Goal: Task Accomplishment & Management: Use online tool/utility

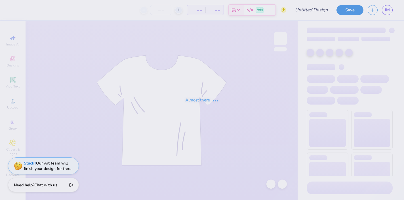
type input "Example"
type input "130"
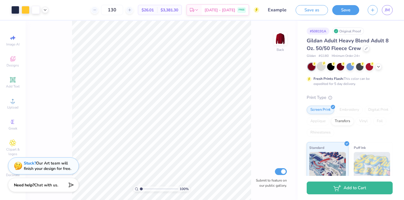
click at [321, 68] on div at bounding box center [321, 65] width 7 height 7
click at [380, 67] on icon at bounding box center [378, 66] width 5 height 5
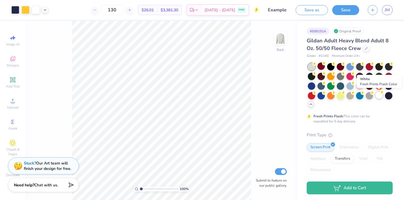
click at [379, 95] on div at bounding box center [378, 94] width 7 height 7
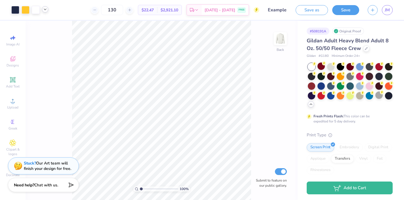
click at [45, 9] on polyline at bounding box center [45, 9] width 2 height 1
click at [322, 68] on div at bounding box center [321, 65] width 7 height 7
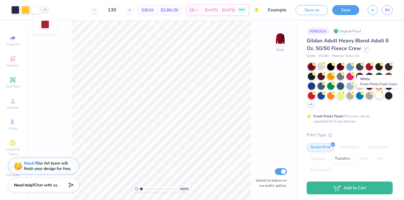
click at [378, 96] on div at bounding box center [378, 94] width 7 height 7
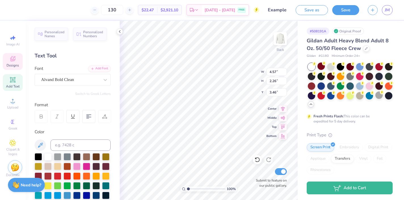
type textarea "sigma"
type input "5.06"
type input "2.72"
type input "4.80"
type textarea "delta"
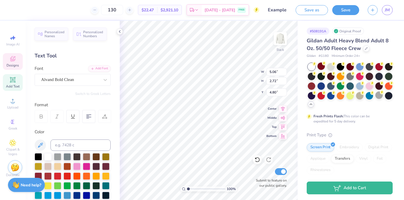
type input "5.43"
type input "2.87"
type input "6.26"
type textarea "tau"
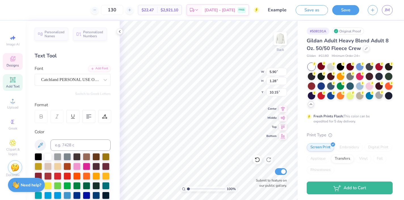
type textarea "Homecomg"
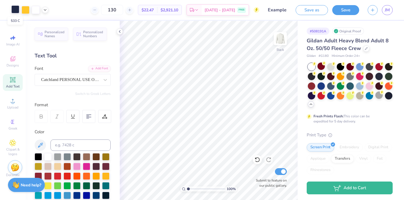
click at [15, 10] on div at bounding box center [15, 9] width 8 height 8
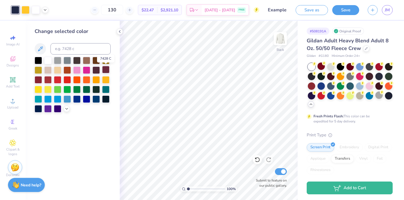
click at [108, 70] on div at bounding box center [105, 69] width 7 height 7
click at [24, 7] on div at bounding box center [26, 9] width 8 height 8
click at [38, 59] on div at bounding box center [38, 59] width 7 height 7
click at [66, 109] on icon at bounding box center [66, 108] width 5 height 5
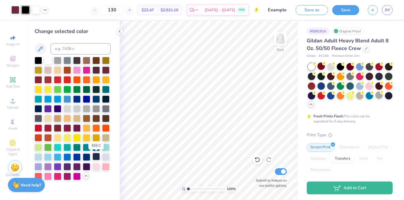
click at [97, 156] on div at bounding box center [96, 156] width 7 height 7
click at [49, 67] on div at bounding box center [47, 69] width 7 height 7
click at [37, 60] on div at bounding box center [38, 59] width 7 height 7
click at [78, 61] on div at bounding box center [76, 59] width 7 height 7
click at [44, 11] on icon at bounding box center [45, 9] width 5 height 5
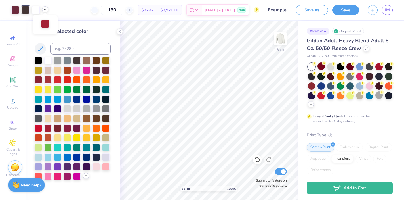
click at [45, 23] on div at bounding box center [45, 24] width 8 height 8
click at [69, 128] on div at bounding box center [67, 127] width 7 height 7
click at [95, 117] on div at bounding box center [96, 117] width 7 height 7
click at [39, 127] on div at bounding box center [38, 127] width 7 height 7
click at [48, 127] on div at bounding box center [47, 127] width 7 height 7
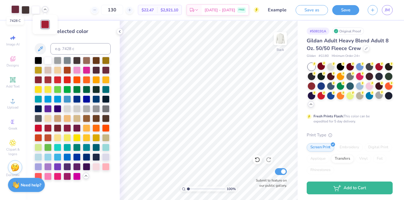
click at [16, 9] on div at bounding box center [15, 9] width 8 height 8
click at [25, 11] on div at bounding box center [26, 9] width 8 height 8
click at [96, 62] on div at bounding box center [96, 59] width 7 height 7
click at [106, 70] on div at bounding box center [105, 69] width 7 height 7
click at [99, 118] on div at bounding box center [96, 117] width 7 height 7
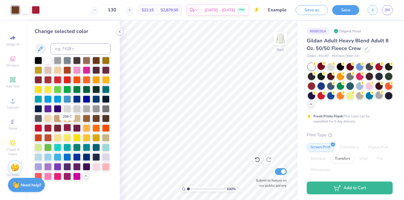
click at [70, 128] on div at bounding box center [67, 127] width 7 height 7
click at [259, 160] on icon at bounding box center [257, 159] width 5 height 5
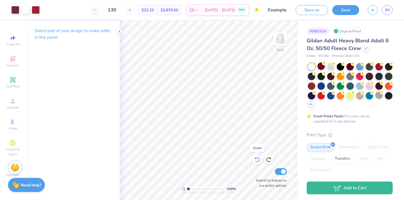
click at [259, 160] on icon at bounding box center [257, 159] width 5 height 5
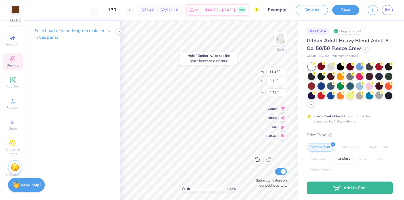
click at [15, 11] on div at bounding box center [15, 9] width 8 height 8
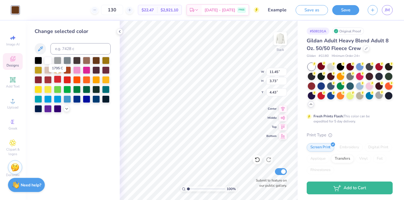
click at [57, 80] on div at bounding box center [57, 78] width 7 height 7
click at [68, 80] on div at bounding box center [67, 78] width 7 height 7
click at [42, 48] on icon at bounding box center [40, 48] width 5 height 5
click at [67, 108] on polyline at bounding box center [67, 108] width 2 height 1
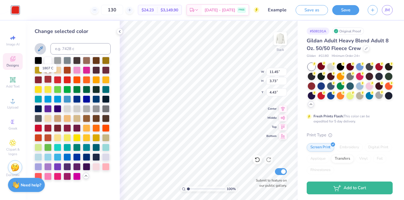
click at [49, 79] on div at bounding box center [47, 78] width 7 height 7
click at [39, 79] on div at bounding box center [38, 78] width 7 height 7
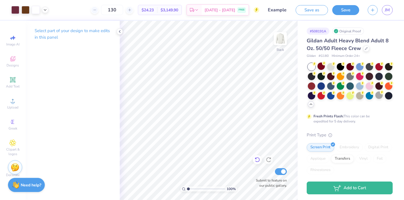
click at [257, 158] on icon at bounding box center [257, 159] width 5 height 5
click at [257, 158] on icon at bounding box center [258, 160] width 6 height 6
click at [353, 11] on button "Save" at bounding box center [345, 9] width 27 height 10
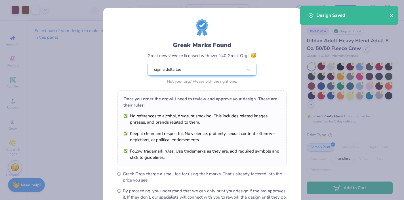
click at [391, 16] on icon "close" at bounding box center [391, 15] width 3 height 3
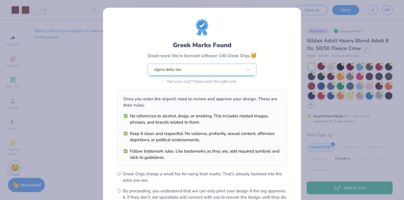
scroll to position [66, 0]
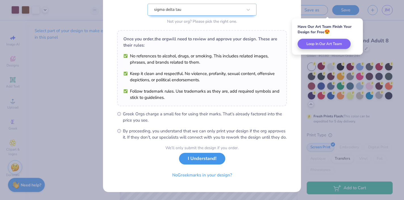
click at [194, 161] on button "I Understand!" at bounding box center [202, 159] width 46 height 12
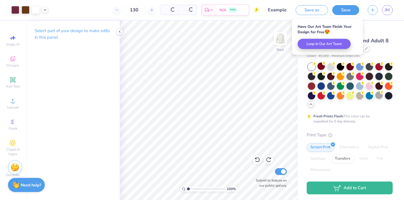
scroll to position [0, 0]
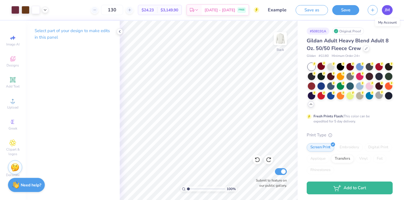
click at [391, 11] on link "JM" at bounding box center [387, 10] width 11 height 10
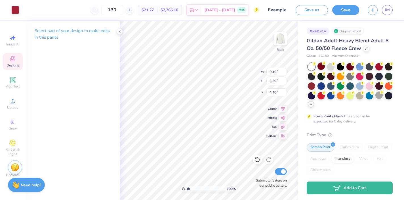
type input "4.41"
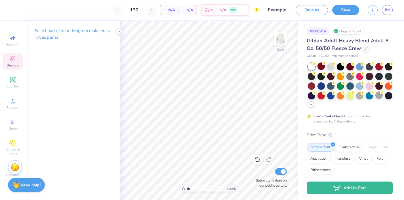
click at [14, 58] on icon at bounding box center [12, 58] width 7 height 7
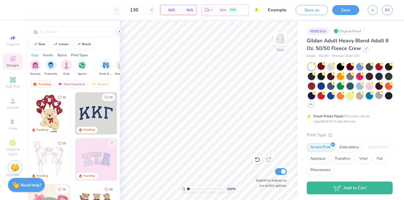
click at [70, 83] on div "Most Favorited" at bounding box center [71, 84] width 32 height 7
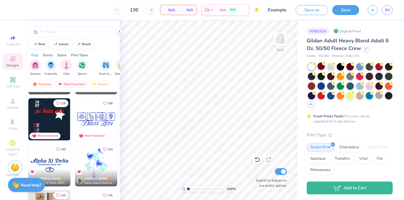
scroll to position [132, 0]
click at [102, 83] on div "Newest" at bounding box center [100, 84] width 22 height 7
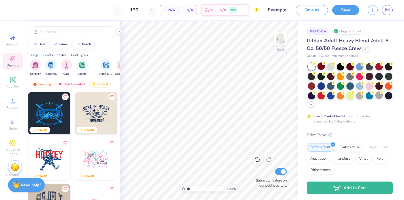
scroll to position [7, 0]
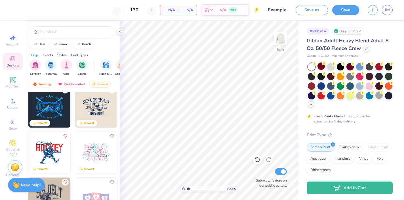
click at [99, 102] on img at bounding box center [96, 106] width 42 height 42
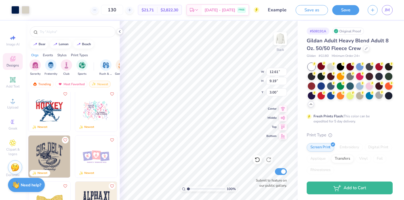
scroll to position [50, 0]
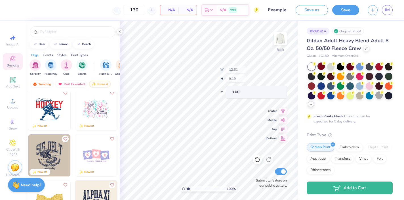
click at [45, 150] on img at bounding box center [49, 155] width 42 height 42
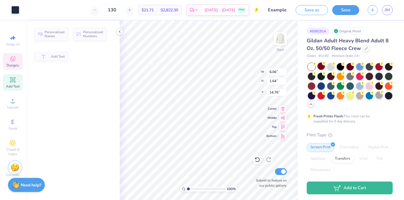
type input "6.06"
type input "1.64"
type input "14.76"
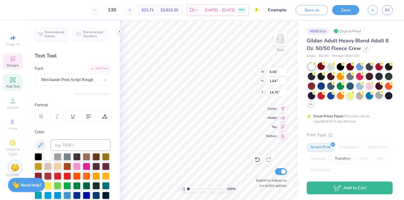
scroll to position [0, 2]
type textarea "Homecoming 2025"
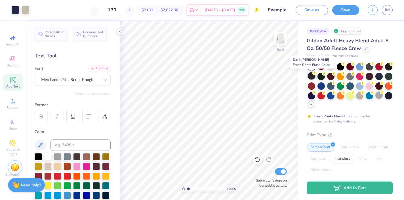
click at [312, 75] on div at bounding box center [311, 75] width 7 height 7
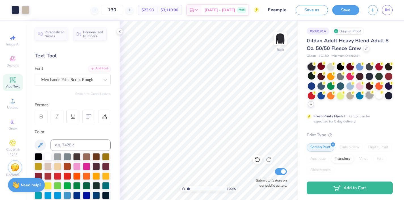
click at [369, 94] on div at bounding box center [369, 94] width 7 height 7
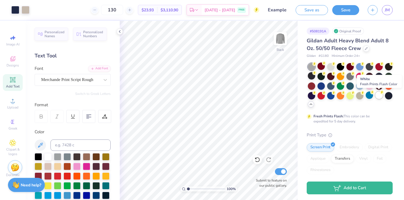
click at [377, 96] on div at bounding box center [378, 94] width 7 height 7
click at [278, 10] on input "Example" at bounding box center [278, 9] width 28 height 11
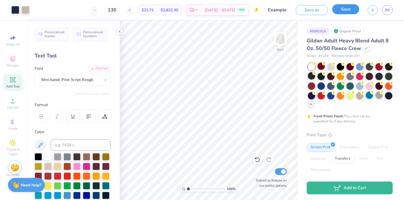
click at [347, 7] on button "Save" at bounding box center [345, 9] width 27 height 10
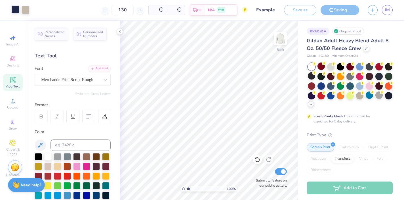
click at [15, 9] on div at bounding box center [15, 9] width 8 height 8
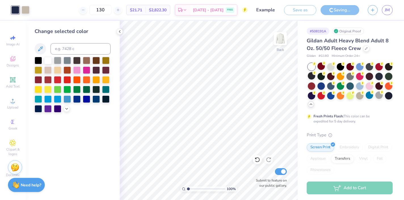
click at [77, 152] on div "Change selected color" at bounding box center [73, 110] width 94 height 179
click at [96, 152] on div "Change selected color" at bounding box center [73, 110] width 94 height 179
click at [16, 9] on div at bounding box center [15, 10] width 8 height 8
drag, startPoint x: 98, startPoint y: 61, endPoint x: 78, endPoint y: 60, distance: 19.9
click at [98, 61] on div at bounding box center [96, 60] width 7 height 7
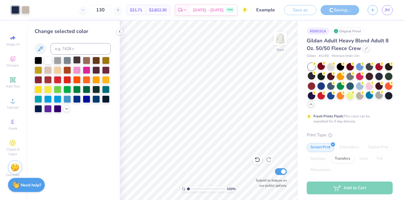
click at [78, 60] on div at bounding box center [76, 59] width 7 height 7
click at [40, 80] on div at bounding box center [38, 78] width 7 height 7
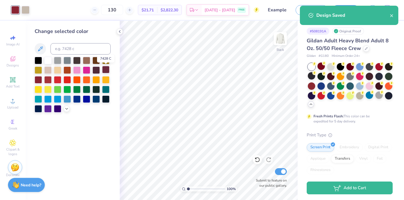
click at [107, 70] on div at bounding box center [105, 69] width 7 height 7
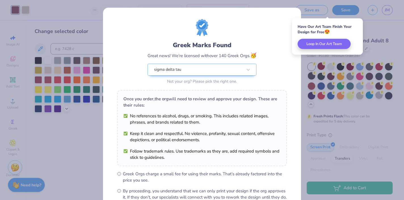
scroll to position [66, 0]
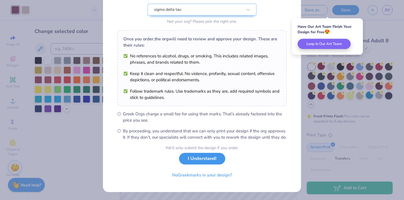
click at [203, 157] on button "I Understand!" at bounding box center [202, 159] width 46 height 12
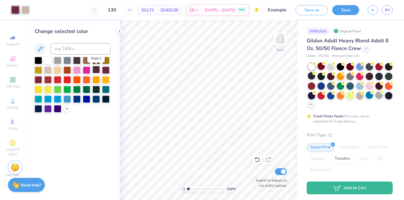
click at [97, 70] on div at bounding box center [96, 69] width 7 height 7
click at [349, 9] on button "Save" at bounding box center [345, 9] width 27 height 10
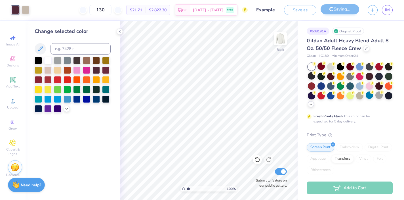
click at [372, 11] on icon "button" at bounding box center [372, 10] width 5 height 5
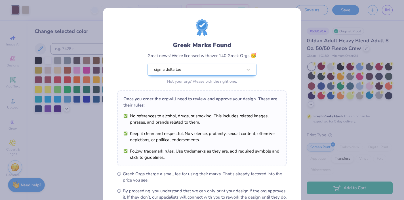
scroll to position [66, 0]
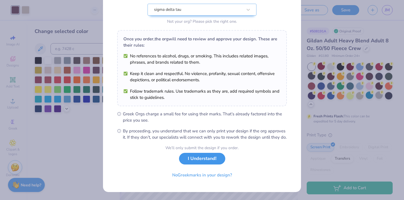
click at [200, 161] on button "I Understand!" at bounding box center [202, 159] width 46 height 12
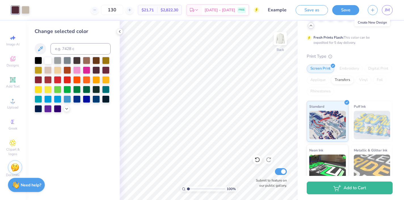
scroll to position [0, 0]
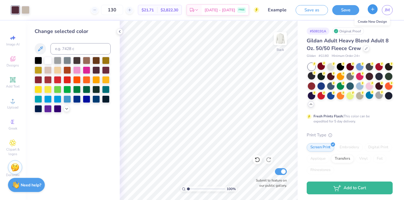
click at [371, 11] on icon "button" at bounding box center [372, 9] width 5 height 5
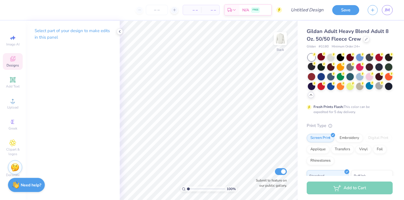
click at [14, 68] on div "Designs" at bounding box center [13, 61] width 20 height 17
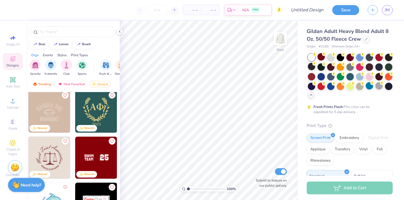
scroll to position [838, 0]
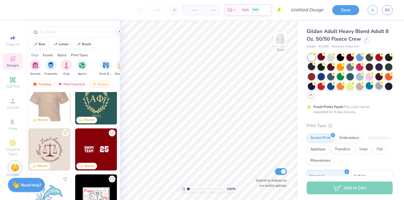
click at [51, 106] on div at bounding box center [49, 103] width 126 height 42
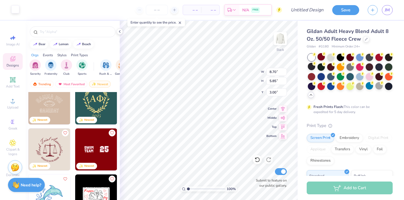
click at [18, 9] on div at bounding box center [15, 9] width 8 height 8
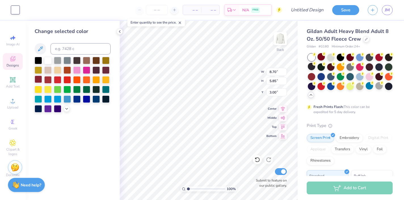
click at [37, 80] on div at bounding box center [38, 78] width 7 height 7
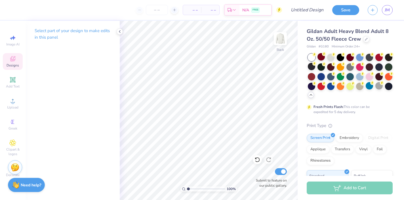
click at [9, 60] on div "Designs" at bounding box center [13, 61] width 20 height 17
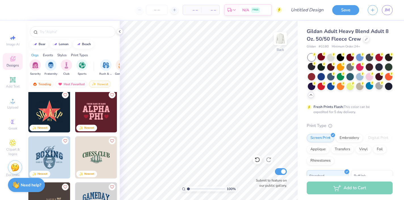
scroll to position [2126, 0]
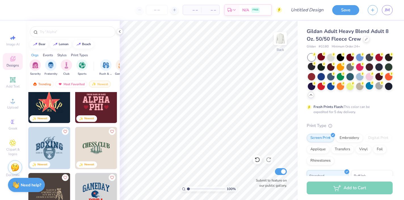
click at [56, 106] on img at bounding box center [49, 102] width 42 height 42
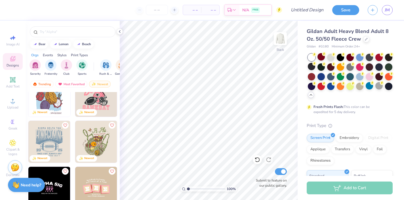
scroll to position [2410, 0]
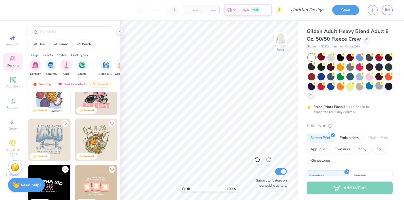
click at [51, 130] on img at bounding box center [49, 140] width 42 height 42
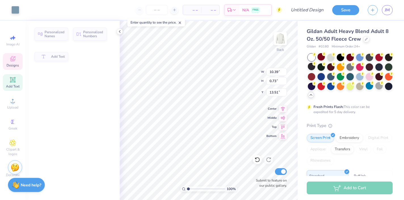
type input "10.39"
type input "0.73"
type input "13.51"
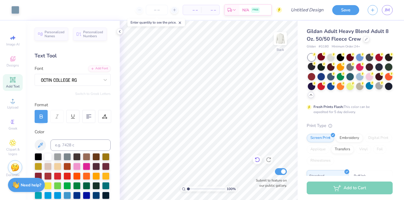
click at [258, 160] on icon at bounding box center [258, 160] width 6 height 6
type textarea "“"
type textarea "D"
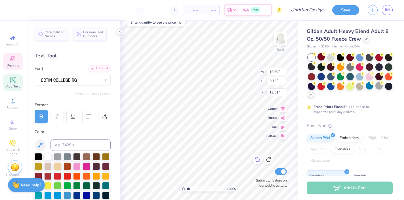
scroll to position [0, 2]
type textarea "Sigma delta tau x Delta phi"
type input "7.12"
type input "0.47"
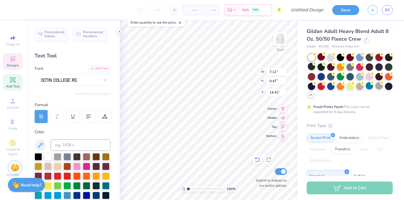
type input "14.41"
type input "9.23"
type input "0.67"
type input "3.00"
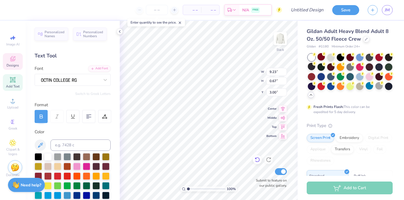
type textarea "Rutgers university"
click at [154, 12] on input "number" at bounding box center [157, 10] width 22 height 10
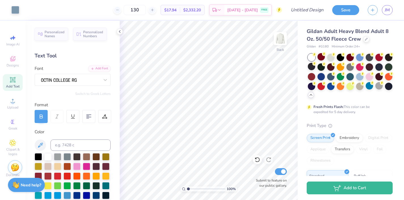
type input "130"
type textarea "October 18th"
click at [300, 11] on input "Design Title" at bounding box center [314, 9] width 28 height 11
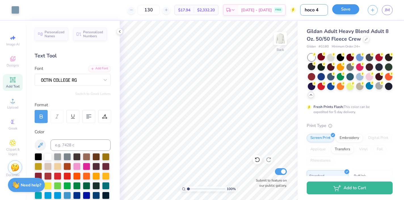
type input "hoco 4"
click at [339, 11] on button "Save" at bounding box center [345, 9] width 27 height 10
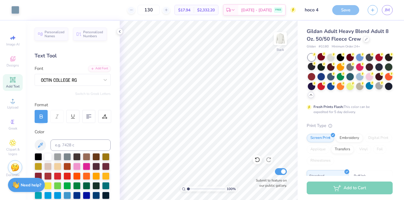
click at [373, 11] on line "button" at bounding box center [373, 10] width 0 height 3
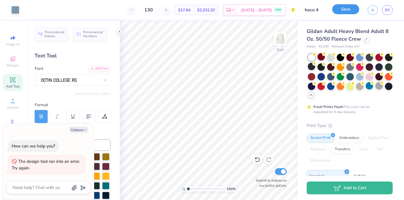
click at [353, 7] on button "Save" at bounding box center [345, 9] width 27 height 10
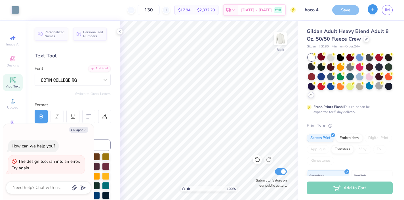
click at [371, 11] on icon "button" at bounding box center [372, 9] width 5 height 5
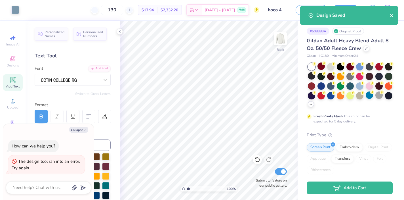
click at [393, 15] on icon "close" at bounding box center [392, 15] width 4 height 5
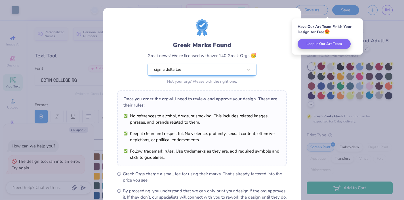
scroll to position [66, 0]
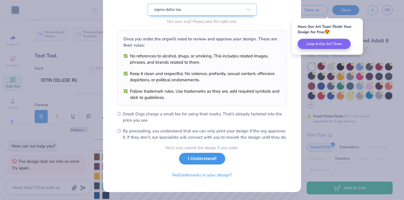
click at [210, 159] on button "I Understand!" at bounding box center [202, 159] width 46 height 12
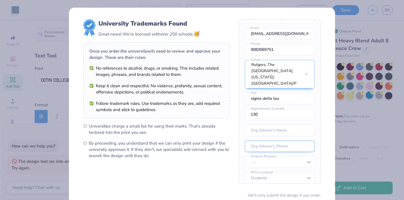
scroll to position [47, 0]
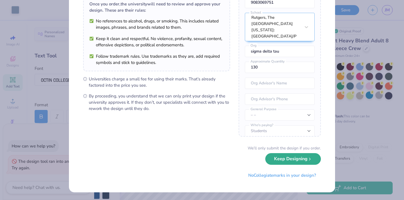
click at [286, 160] on button "Keep Designing" at bounding box center [293, 159] width 56 height 12
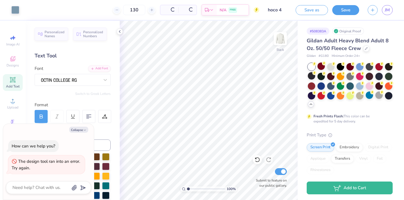
scroll to position [0, 0]
type textarea "x"
click at [372, 11] on icon "button" at bounding box center [372, 9] width 5 height 5
type textarea "x"
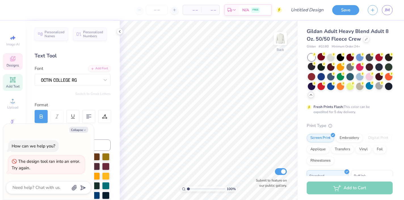
click at [15, 60] on icon at bounding box center [12, 58] width 7 height 7
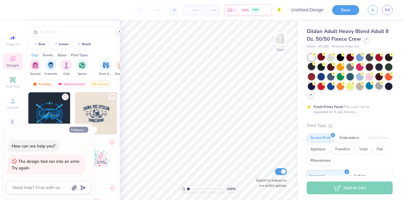
click at [81, 128] on button "Collapse" at bounding box center [78, 130] width 19 height 6
type textarea "x"
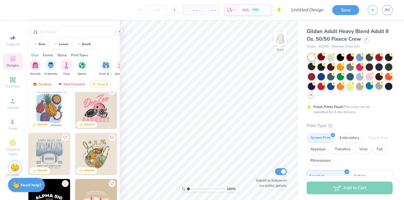
scroll to position [2395, 0]
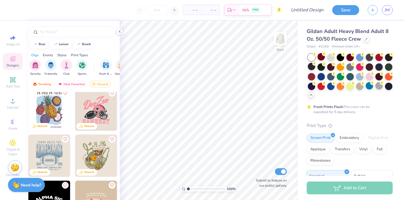
click at [98, 106] on img at bounding box center [96, 110] width 42 height 42
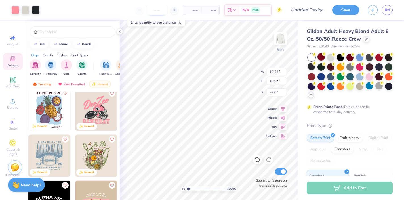
click at [154, 10] on input "number" at bounding box center [157, 10] width 22 height 10
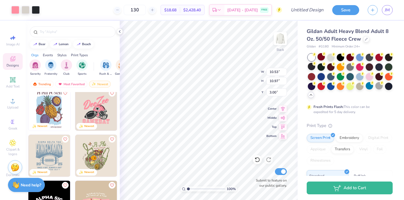
type input "130"
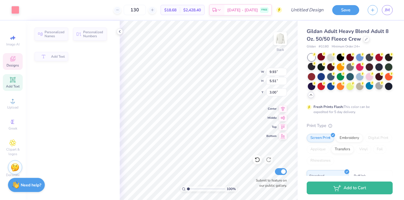
type input "9.93"
type input "5.51"
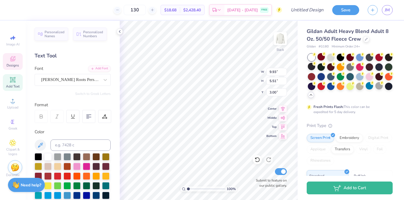
scroll to position [0, 0]
type textarea "s"
type textarea "Sig Delt"
type input "10.53"
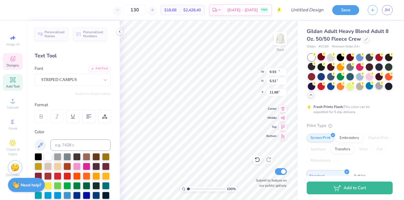
type input "1.81"
type input "11.88"
type textarea "HOMECOMING"
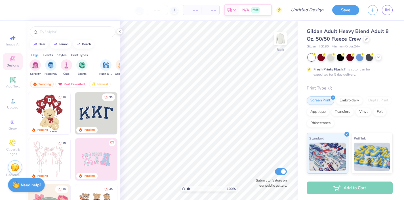
click at [49, 150] on img at bounding box center [49, 159] width 42 height 42
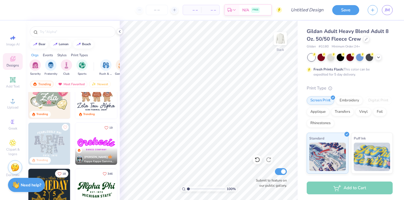
scroll to position [109, 0]
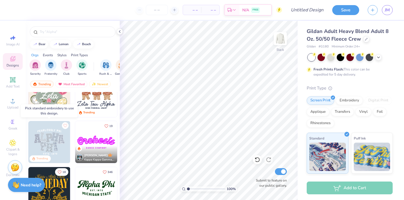
click at [51, 150] on img at bounding box center [49, 142] width 42 height 42
click at [52, 135] on div at bounding box center [7, 142] width 126 height 42
click at [52, 135] on img at bounding box center [49, 142] width 42 height 42
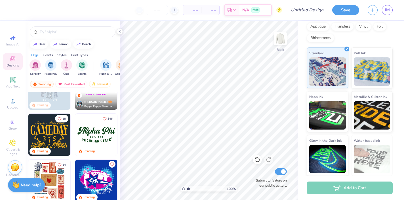
scroll to position [0, 0]
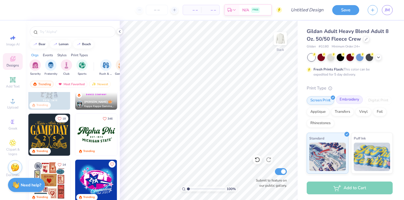
click at [354, 101] on div "Embroidery" at bounding box center [349, 99] width 27 height 9
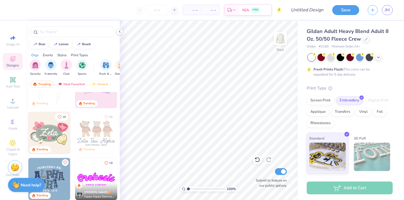
scroll to position [71, 0]
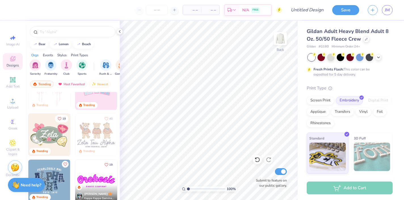
click at [51, 171] on img at bounding box center [49, 181] width 42 height 42
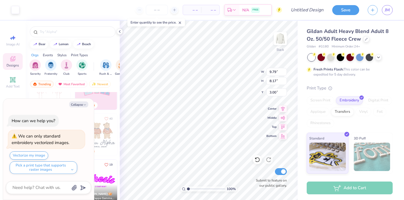
type textarea "x"
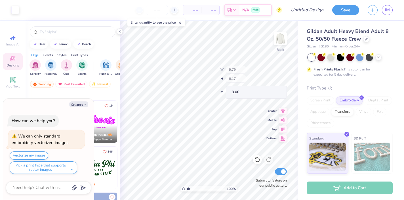
scroll to position [194, 0]
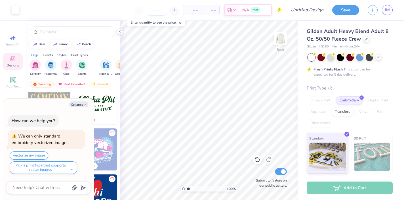
click at [158, 11] on input "number" at bounding box center [157, 10] width 22 height 10
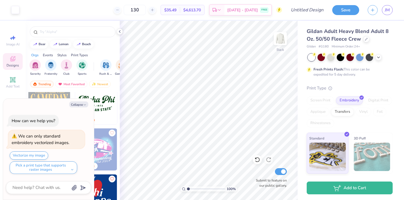
type input "130"
click at [366, 156] on img at bounding box center [372, 156] width 37 height 28
click at [354, 99] on div "Embroidery" at bounding box center [349, 99] width 27 height 9
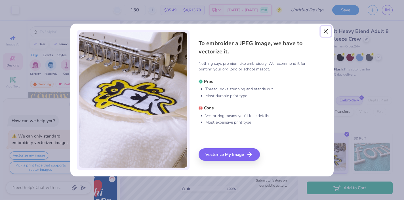
click at [327, 29] on button "Close" at bounding box center [326, 31] width 11 height 11
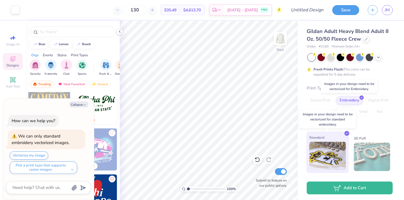
click at [346, 134] on icon at bounding box center [347, 133] width 3 height 3
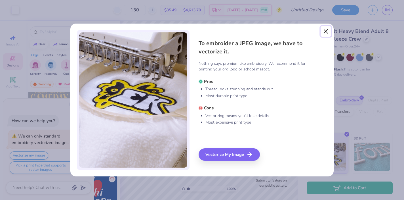
click at [324, 29] on button "Close" at bounding box center [326, 31] width 11 height 11
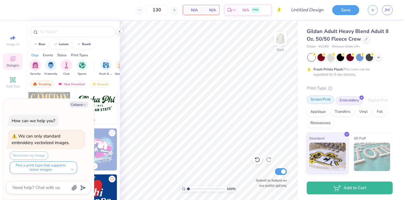
click at [317, 102] on div "Screen Print" at bounding box center [321, 99] width 28 height 9
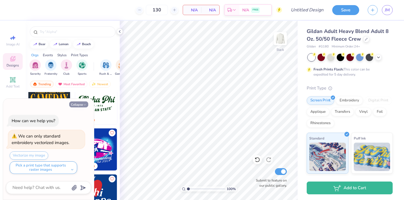
click at [85, 104] on polyline "button" at bounding box center [85, 104] width 2 height 1
type textarea "x"
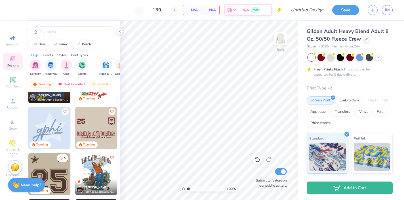
scroll to position [824, 0]
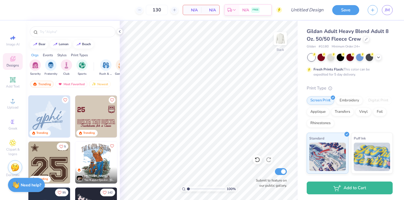
click at [94, 157] on img at bounding box center [96, 162] width 42 height 42
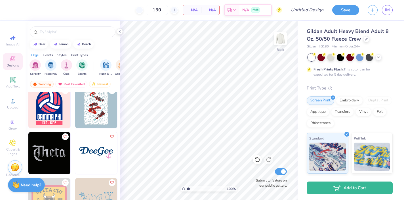
scroll to position [2314, 0]
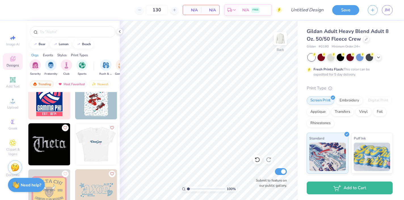
click at [95, 104] on img at bounding box center [96, 98] width 42 height 42
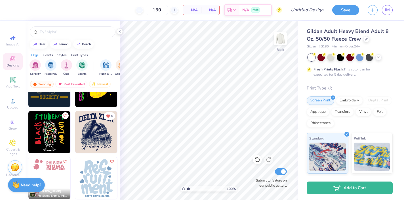
scroll to position [2788, 0]
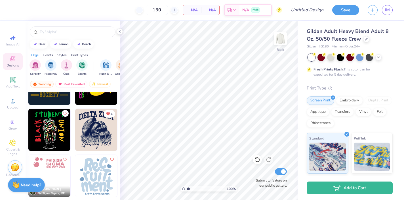
click at [99, 138] on img at bounding box center [96, 130] width 42 height 42
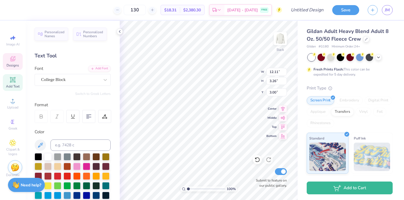
scroll to position [0, 0]
type textarea "sig delt"
type input "10.26"
type input "2.97"
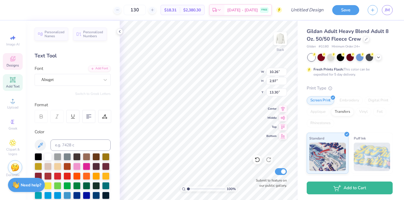
type input "13.30"
type textarea "Homecoming 2025"
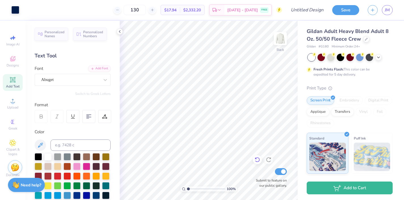
click at [258, 158] on icon at bounding box center [258, 160] width 6 height 6
type input "14.78"
type input "9.05"
type input "2.85"
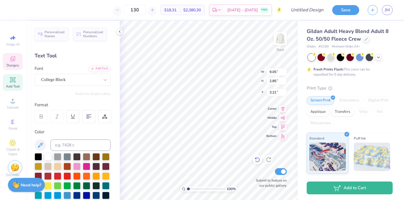
type input "3.00"
type textarea "homecoming"
click at [267, 68] on input "9.05" at bounding box center [277, 72] width 20 height 8
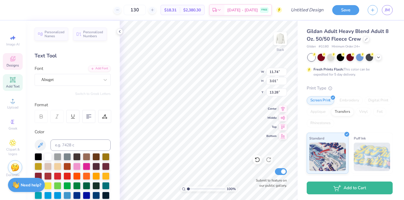
type textarea "Sig Delt X Dphi"
type input "14.55"
type input "2.98"
type input "13.29"
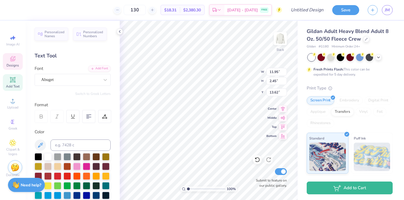
type input "14.84"
type textarea "S"
type textarea "2025"
type input "2.82"
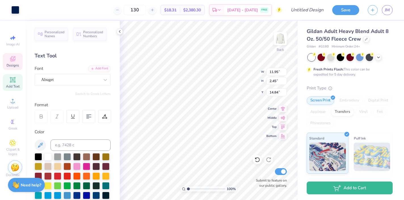
type input "0.93"
type input "15.60"
type input "11.95"
type input "2.45"
type input "14.84"
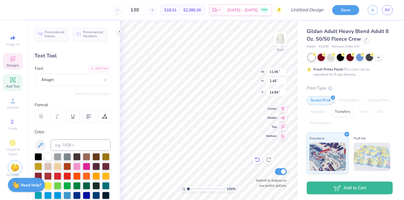
click at [257, 162] on icon at bounding box center [258, 160] width 6 height 6
type input "15.74"
type textarea "i"
type textarea "2025"
type input "2.82"
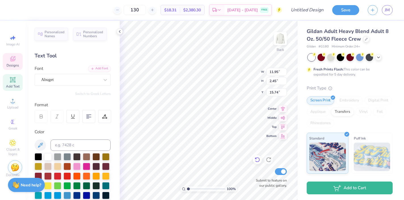
type input "0.93"
type input "16.17"
type input "16.27"
click at [14, 9] on div at bounding box center [15, 9] width 8 height 8
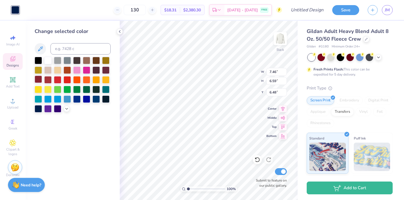
click at [39, 79] on div at bounding box center [38, 78] width 7 height 7
click at [257, 157] on icon at bounding box center [258, 160] width 6 height 6
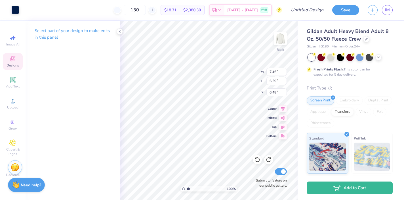
type input "5.16"
type input "7.32"
type input "5.22"
click at [17, 11] on div at bounding box center [15, 9] width 8 height 8
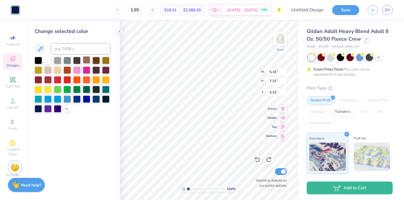
click at [87, 60] on div at bounding box center [86, 59] width 7 height 7
type input "7.46"
type input "6.59"
type input "6.48"
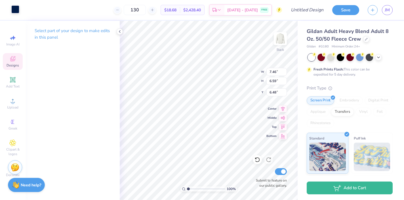
click at [15, 9] on div at bounding box center [15, 9] width 8 height 8
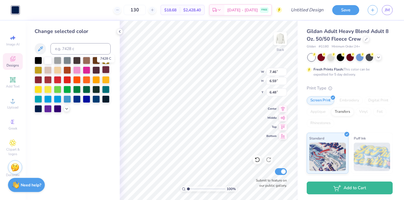
click at [108, 68] on div at bounding box center [105, 69] width 7 height 7
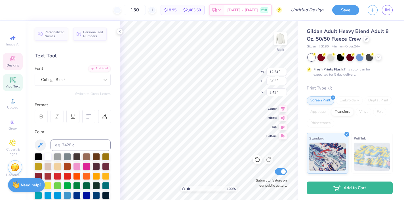
scroll to position [20, 0]
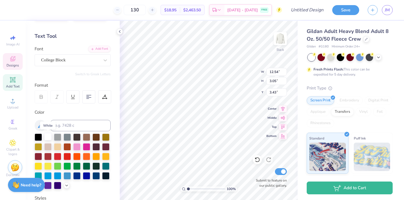
click at [47, 137] on div at bounding box center [47, 136] width 7 height 7
click at [109, 146] on div at bounding box center [105, 145] width 7 height 7
type input "11.09"
type input "3.60"
type input "10.88"
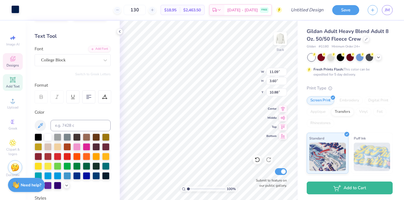
click at [15, 10] on div at bounding box center [15, 9] width 8 height 8
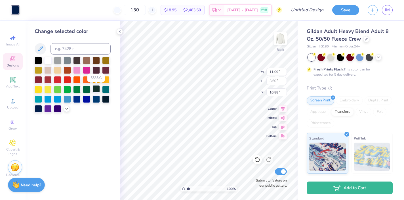
click at [94, 90] on div at bounding box center [96, 88] width 7 height 7
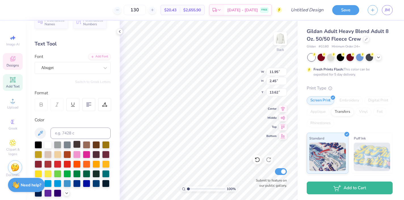
scroll to position [16, 0]
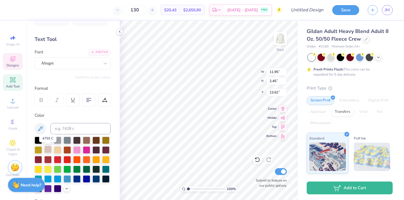
click at [49, 149] on div at bounding box center [47, 149] width 7 height 7
click at [88, 139] on div at bounding box center [86, 139] width 7 height 7
click at [39, 139] on div at bounding box center [38, 139] width 7 height 7
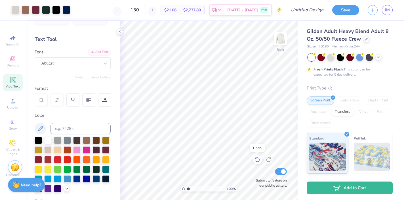
click at [259, 160] on icon at bounding box center [257, 159] width 5 height 5
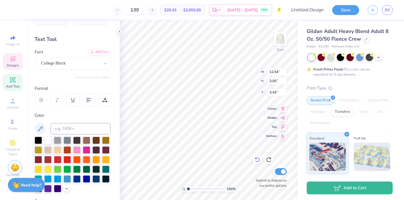
scroll to position [0, 0]
click at [96, 140] on div at bounding box center [96, 139] width 7 height 7
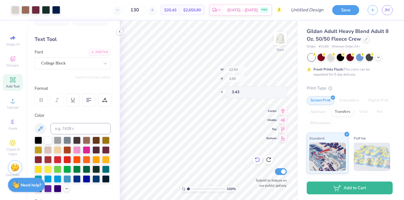
click at [258, 159] on icon at bounding box center [258, 160] width 6 height 6
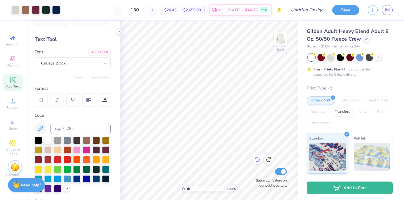
click at [258, 159] on icon at bounding box center [258, 160] width 6 height 6
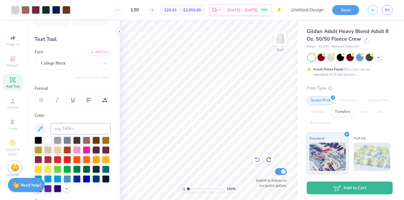
click at [258, 159] on icon at bounding box center [258, 160] width 6 height 6
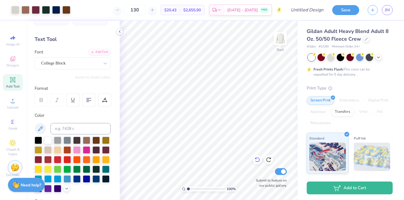
click at [258, 159] on icon at bounding box center [258, 160] width 6 height 6
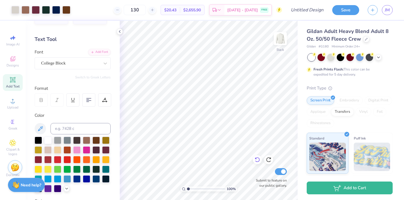
click at [258, 159] on icon at bounding box center [258, 160] width 6 height 6
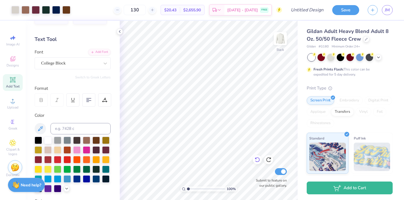
click at [258, 159] on icon at bounding box center [258, 160] width 6 height 6
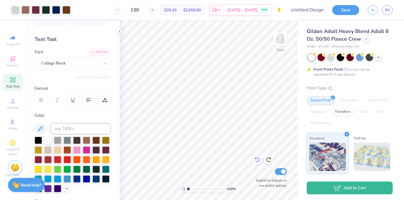
click at [258, 159] on icon at bounding box center [258, 160] width 6 height 6
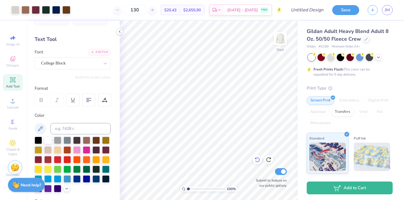
click at [258, 159] on icon at bounding box center [258, 160] width 6 height 6
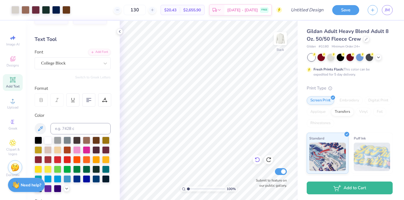
click at [258, 159] on icon at bounding box center [258, 160] width 6 height 6
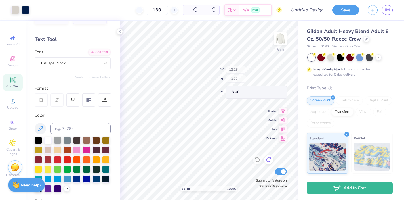
click at [271, 160] on icon at bounding box center [269, 160] width 6 height 6
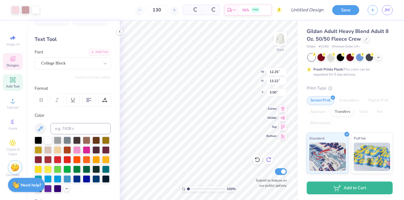
click at [271, 160] on icon at bounding box center [269, 160] width 6 height 6
click at [268, 160] on icon at bounding box center [269, 160] width 6 height 6
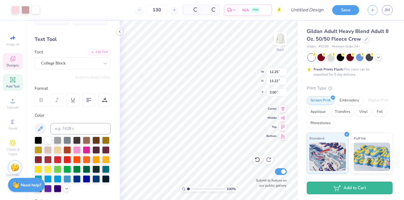
click at [268, 160] on icon at bounding box center [269, 160] width 6 height 6
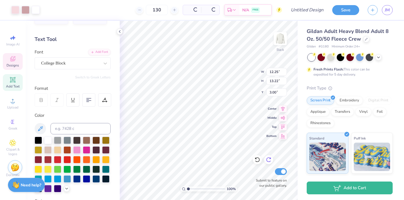
click at [256, 160] on icon at bounding box center [258, 160] width 6 height 6
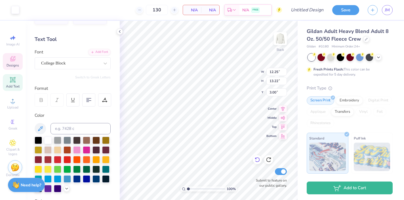
click at [256, 160] on icon at bounding box center [258, 160] width 6 height 6
click at [256, 159] on icon at bounding box center [258, 160] width 6 height 6
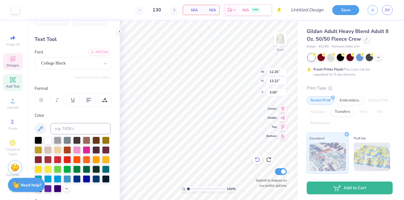
click at [256, 159] on icon at bounding box center [258, 160] width 6 height 6
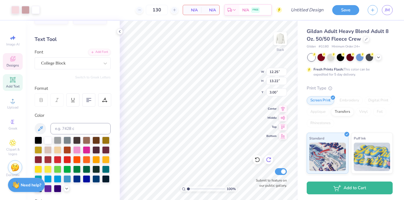
click at [267, 160] on icon at bounding box center [268, 159] width 5 height 5
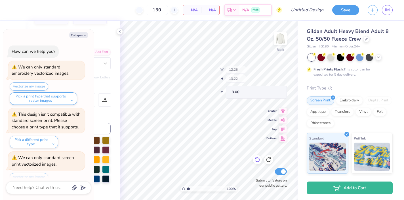
click at [258, 160] on icon at bounding box center [258, 160] width 6 height 6
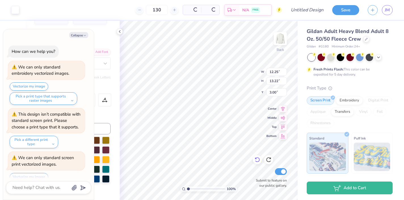
scroll to position [112, 0]
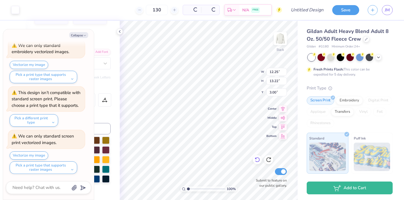
type textarea "x"
type input "9.79"
type input "8.17"
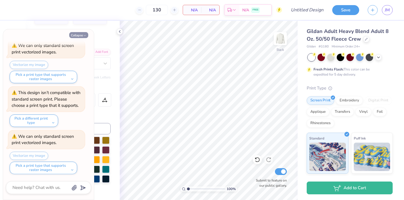
click at [83, 35] on icon "button" at bounding box center [84, 35] width 3 height 3
type textarea "x"
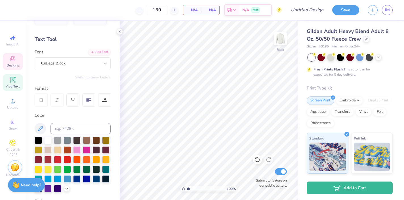
click at [13, 58] on icon at bounding box center [12, 58] width 7 height 7
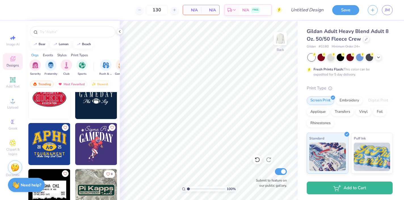
scroll to position [5946, 0]
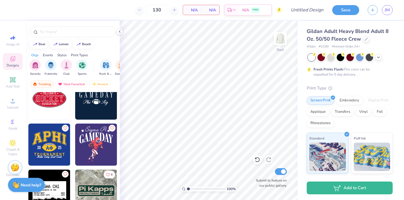
click at [99, 148] on img at bounding box center [96, 144] width 42 height 42
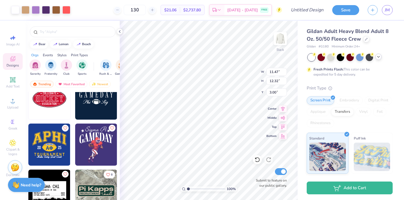
click at [379, 58] on icon at bounding box center [378, 56] width 5 height 5
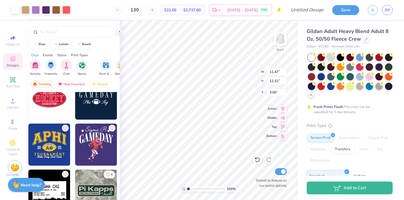
click at [331, 55] on div at bounding box center [330, 56] width 7 height 7
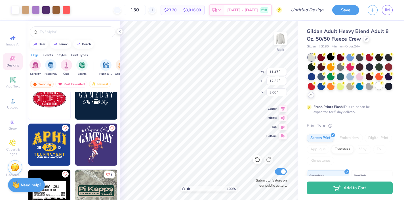
click at [380, 85] on div at bounding box center [378, 85] width 7 height 7
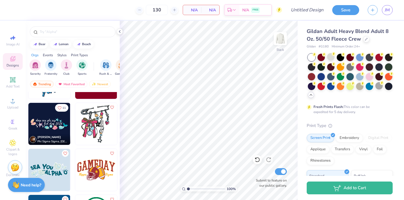
scroll to position [6117, 0]
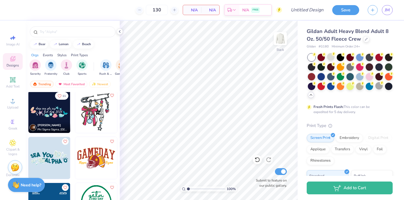
click at [94, 115] on img at bounding box center [96, 112] width 42 height 42
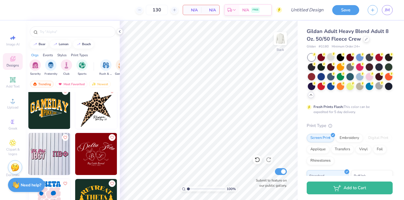
scroll to position [7357, 0]
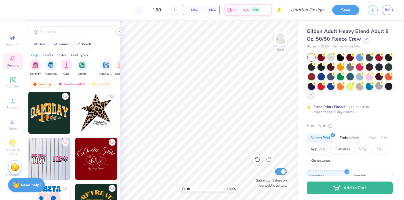
click at [87, 114] on div at bounding box center [73, 156] width 94 height 129
click at [75, 110] on img at bounding box center [54, 113] width 42 height 42
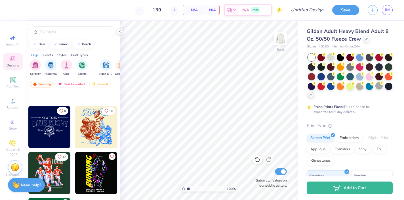
scroll to position [12227, 0]
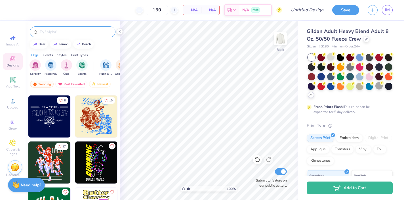
click at [61, 29] on input "text" at bounding box center [75, 32] width 73 height 6
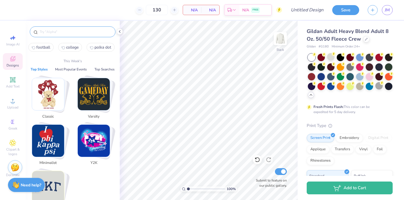
click at [91, 95] on img "Stack Card Button Varsity" at bounding box center [94, 94] width 32 height 32
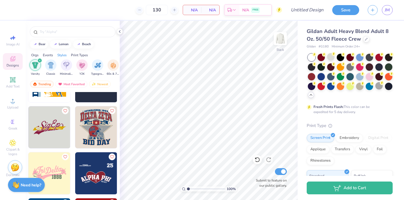
scroll to position [2237, 0]
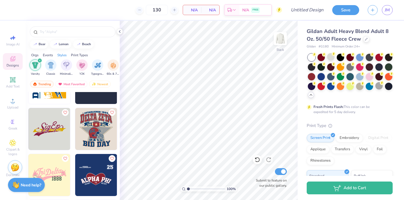
click at [99, 132] on img at bounding box center [96, 129] width 42 height 42
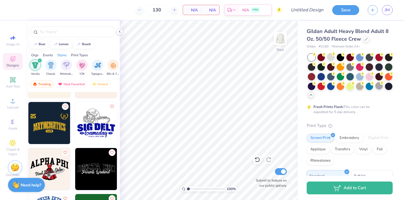
scroll to position [3620, 0]
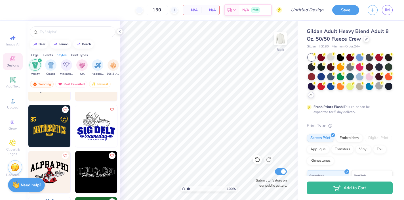
click at [90, 131] on img at bounding box center [96, 126] width 42 height 42
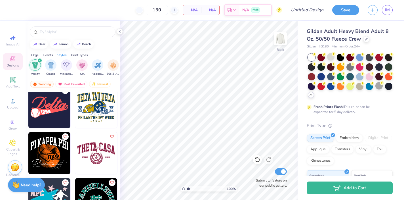
scroll to position [3865, 0]
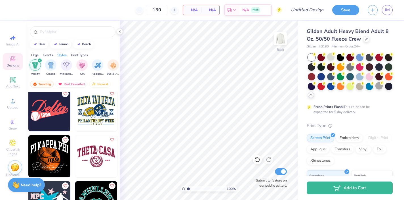
click at [94, 101] on img at bounding box center [96, 110] width 42 height 42
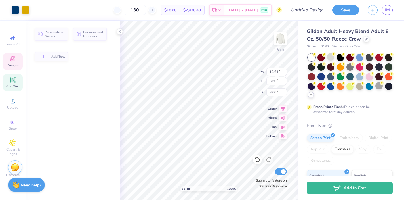
type input "3.60"
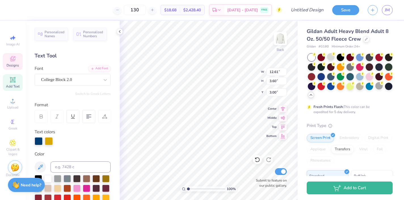
scroll to position [0, 0]
type textarea "sigma delta tau"
type input "12.08"
type input "1.19"
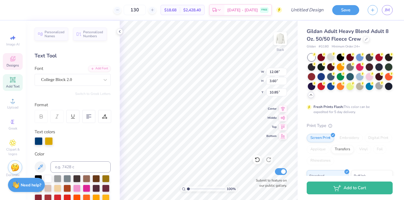
type input "10.85"
type textarea "Hmecoming"
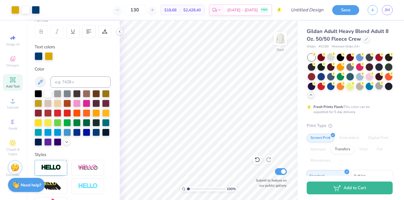
scroll to position [74, 0]
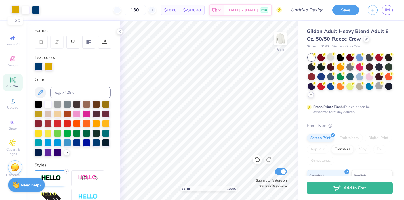
click at [14, 9] on div at bounding box center [15, 9] width 8 height 8
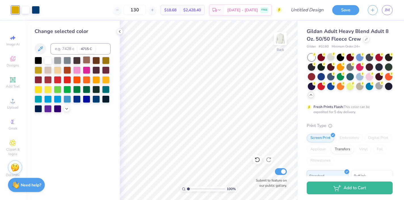
click at [87, 60] on div at bounding box center [86, 59] width 7 height 7
click at [37, 7] on div at bounding box center [36, 9] width 8 height 8
click at [46, 79] on div at bounding box center [47, 78] width 7 height 7
click at [39, 80] on div at bounding box center [38, 78] width 7 height 7
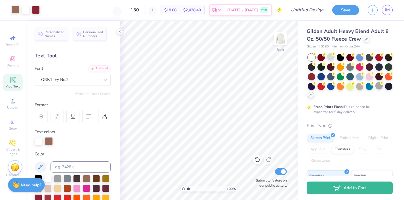
click at [13, 8] on div at bounding box center [15, 9] width 8 height 8
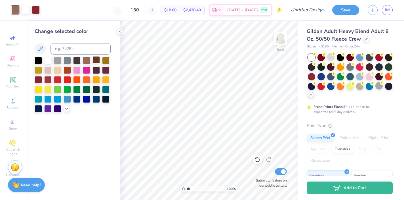
click at [96, 62] on div at bounding box center [96, 59] width 7 height 7
click at [49, 70] on div at bounding box center [47, 69] width 7 height 7
click at [106, 70] on div at bounding box center [105, 69] width 7 height 7
click at [86, 58] on div at bounding box center [86, 59] width 7 height 7
click at [310, 12] on input "Design Title" at bounding box center [314, 9] width 28 height 11
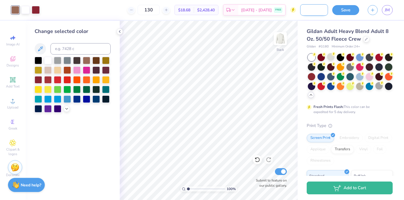
scroll to position [0, 21]
type input "homeomcing optiin"
click at [348, 13] on button "Save" at bounding box center [345, 9] width 27 height 10
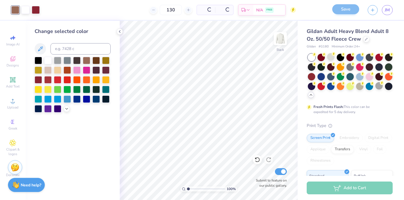
scroll to position [0, 0]
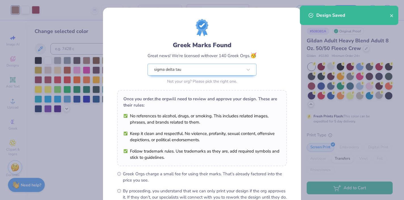
scroll to position [66, 0]
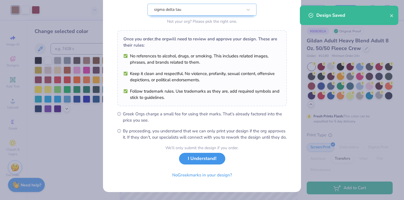
click at [201, 161] on button "I Understand!" at bounding box center [202, 159] width 46 height 12
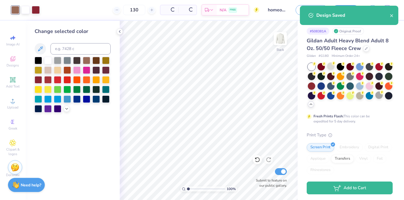
scroll to position [0, 0]
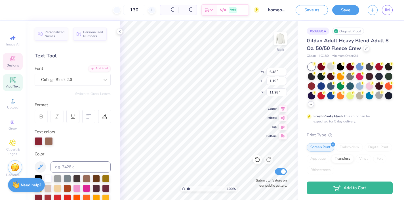
type input "11.28"
type textarea "Homecoming"
